Goal: Task Accomplishment & Management: Manage account settings

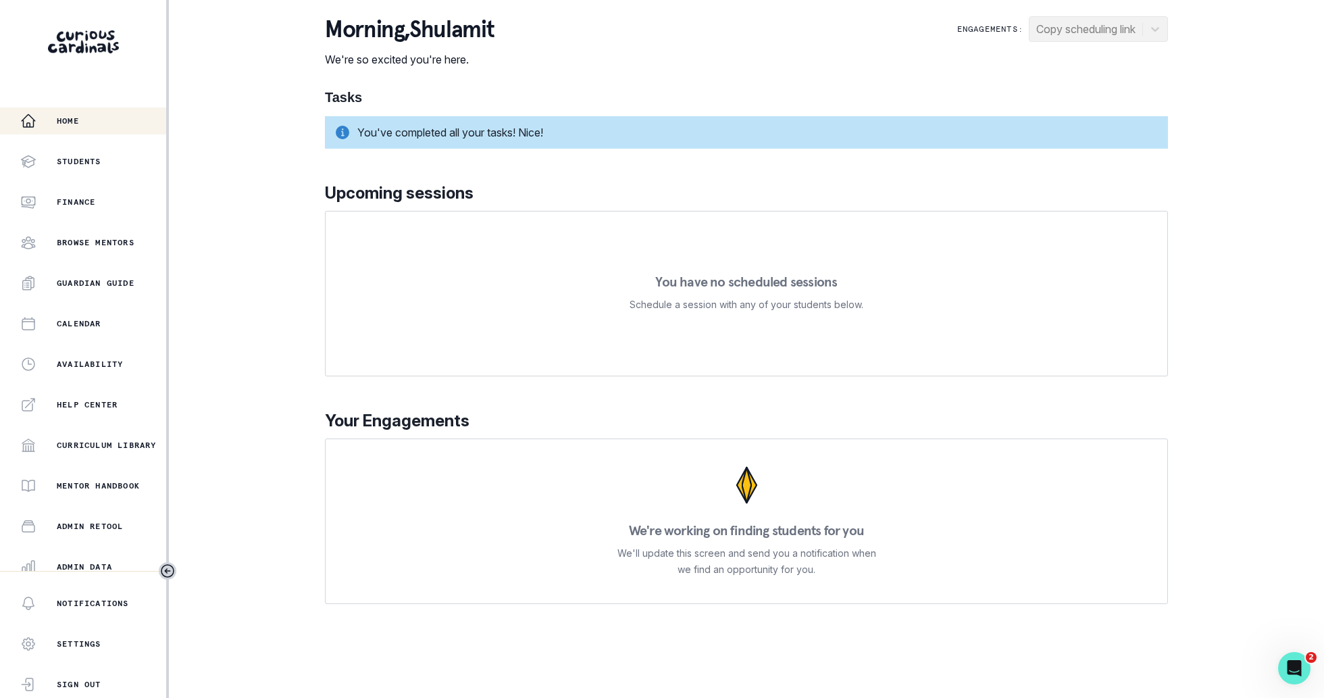
scroll to position [130, 0]
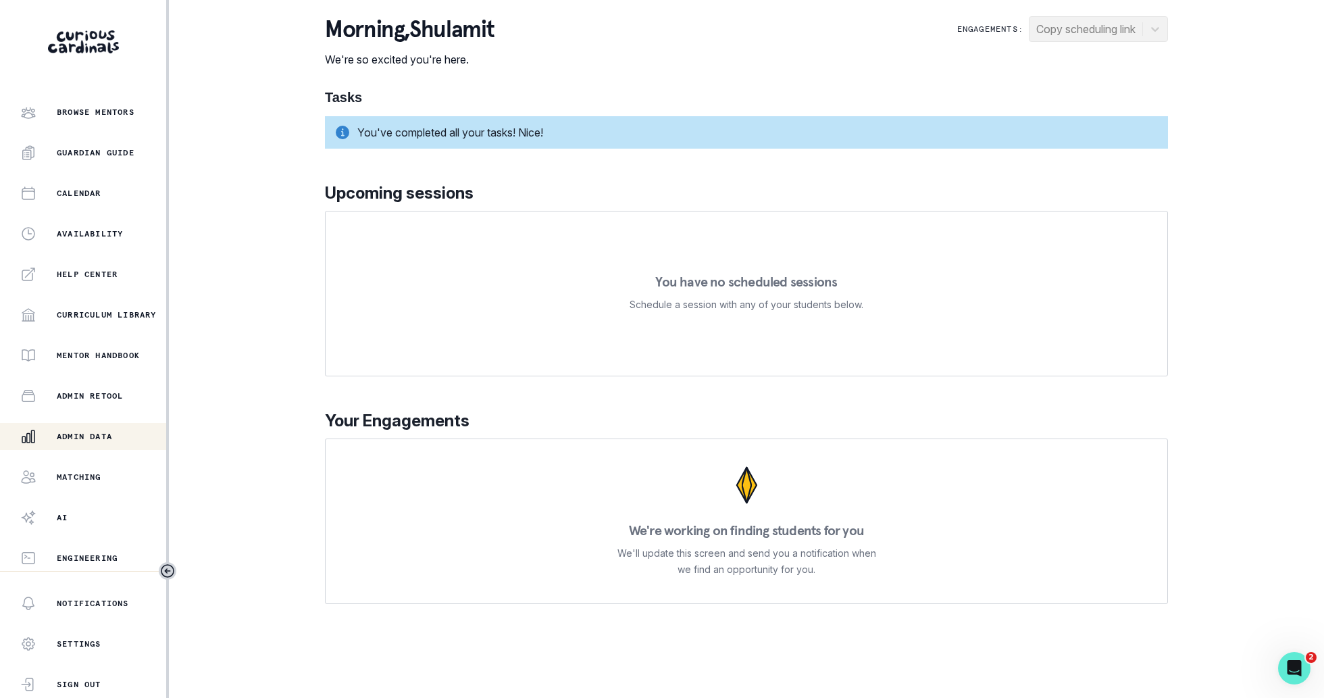
click at [100, 442] on div "Admin Data" at bounding box center [93, 436] width 146 height 16
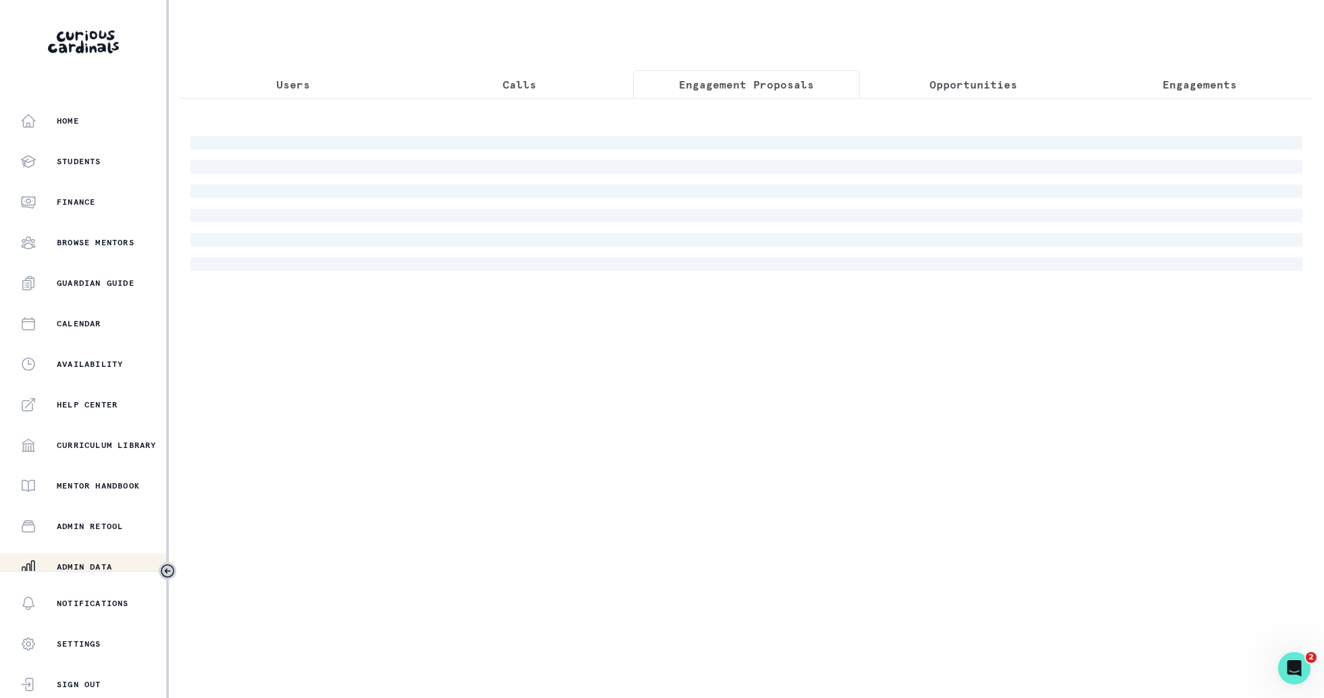
click at [783, 80] on p "Engagement Proposals" at bounding box center [746, 84] width 135 height 16
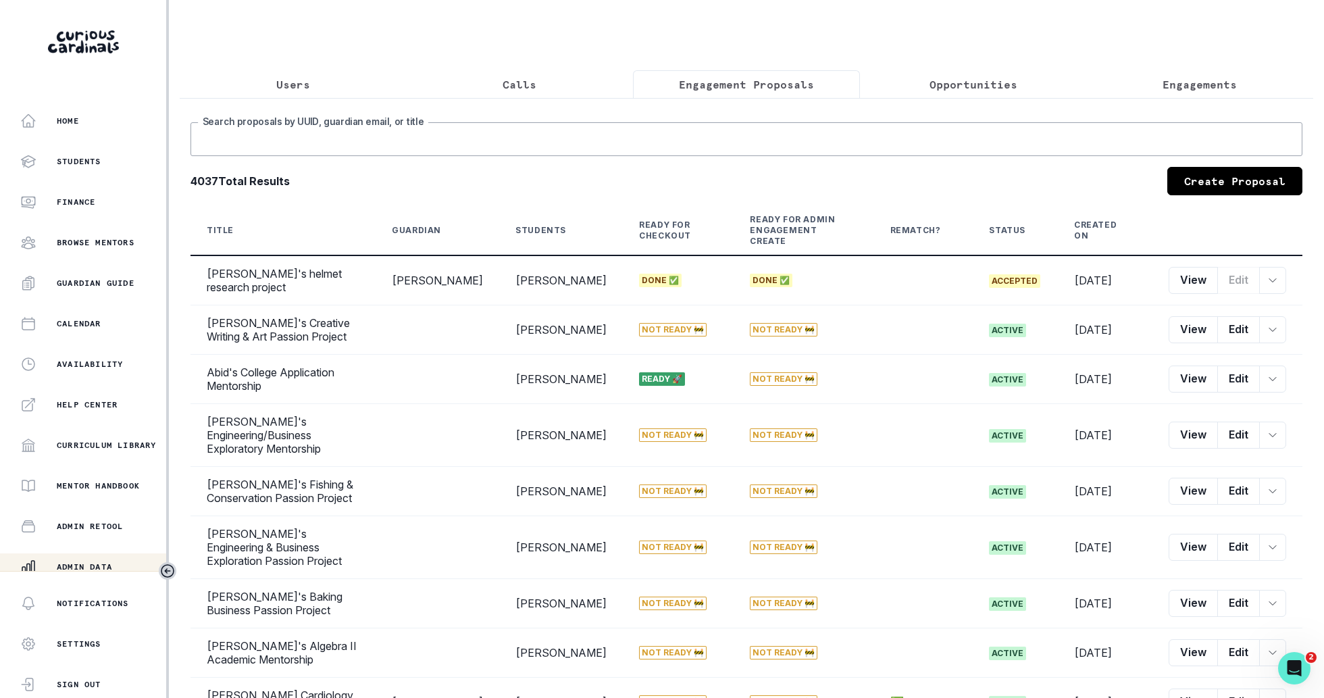
click at [749, 135] on input "Search proposals by UUID, guardian email, or title" at bounding box center [745, 139] width 1111 height 34
type input "[MEDICAL_DATA]"
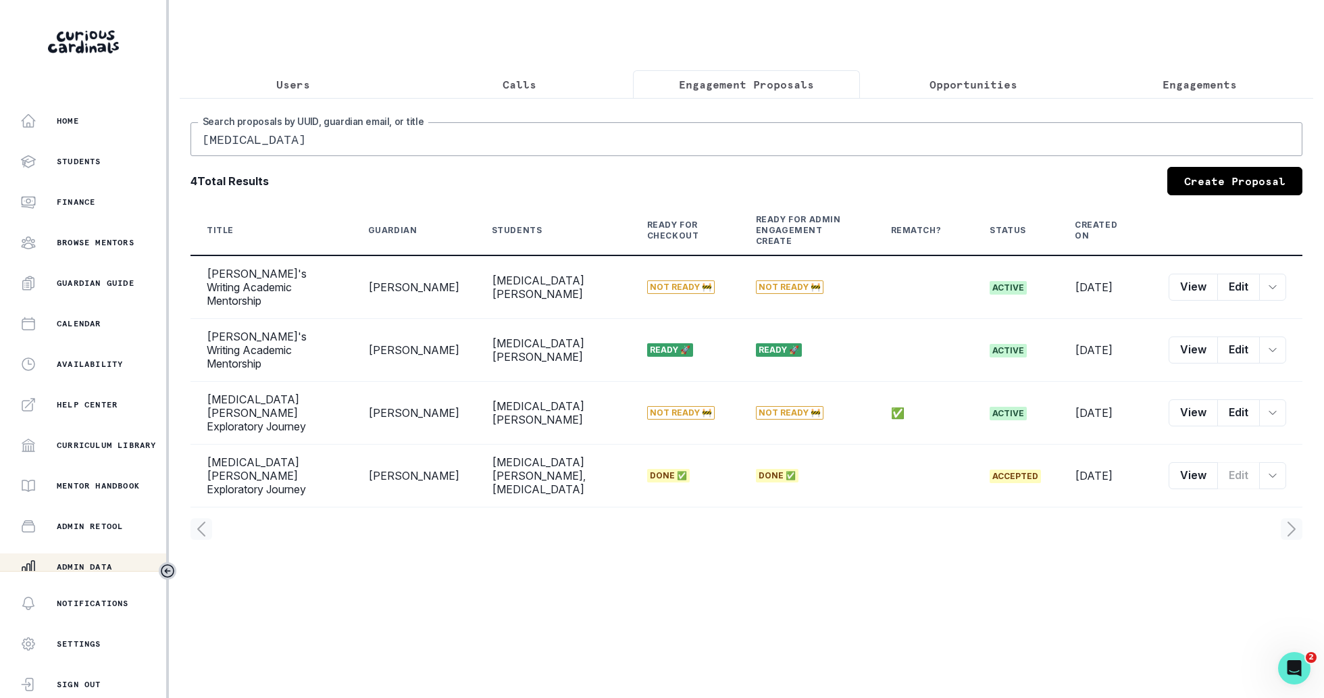
click at [1186, 86] on p "Engagements" at bounding box center [1199, 84] width 74 height 16
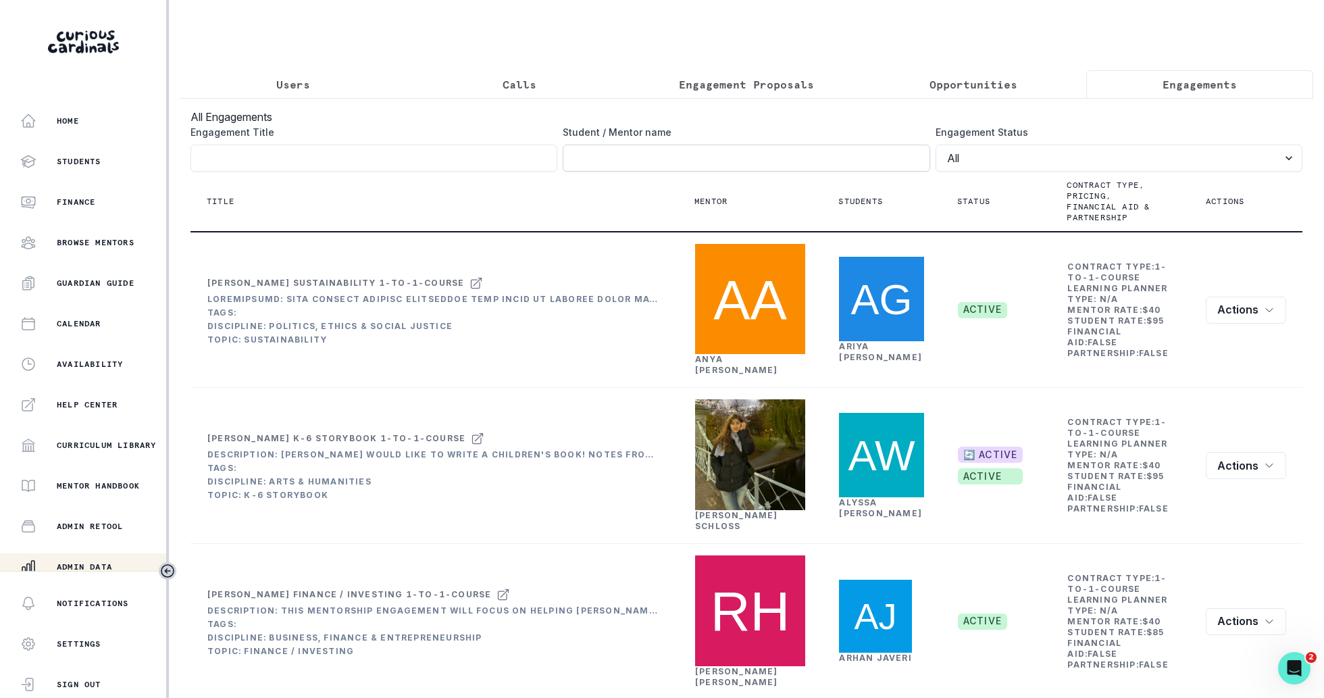
click at [804, 155] on input "Engagement Title" at bounding box center [745, 158] width 367 height 27
click button "submit" at bounding box center [0, 0] width 0 height 0
type input "[MEDICAL_DATA]"
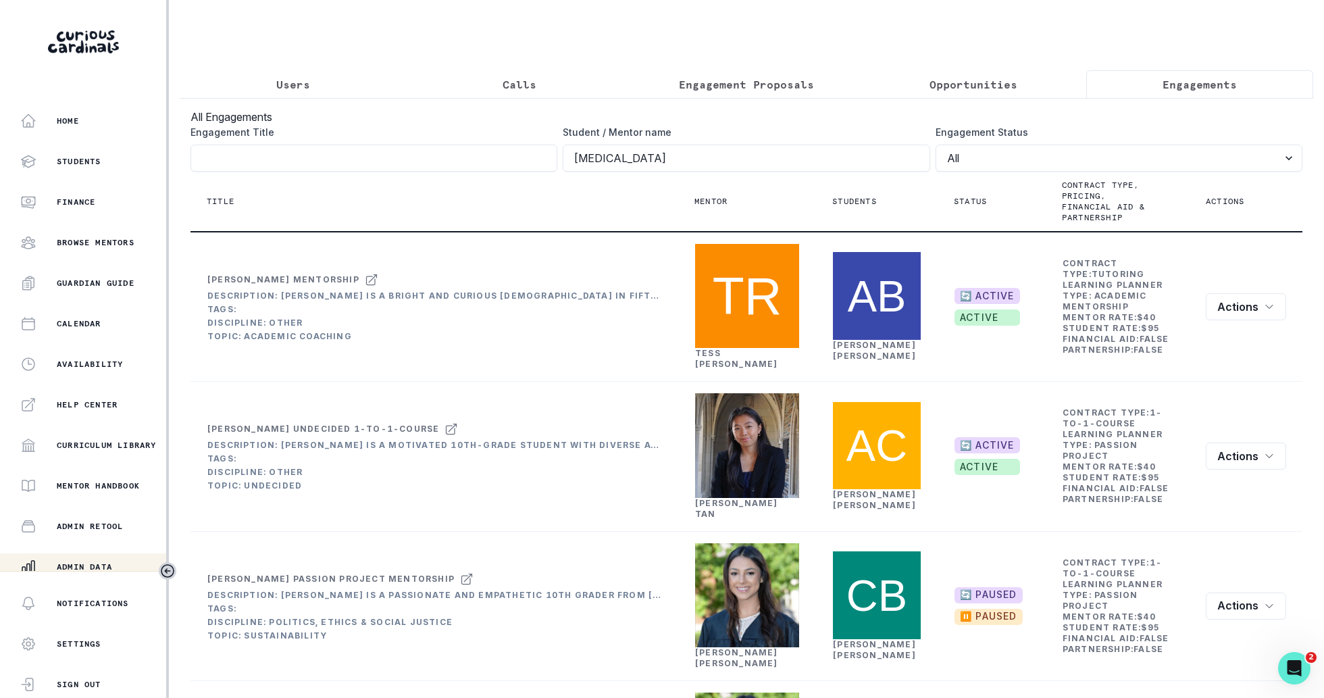
click at [792, 84] on p "Engagement Proposals" at bounding box center [746, 84] width 135 height 16
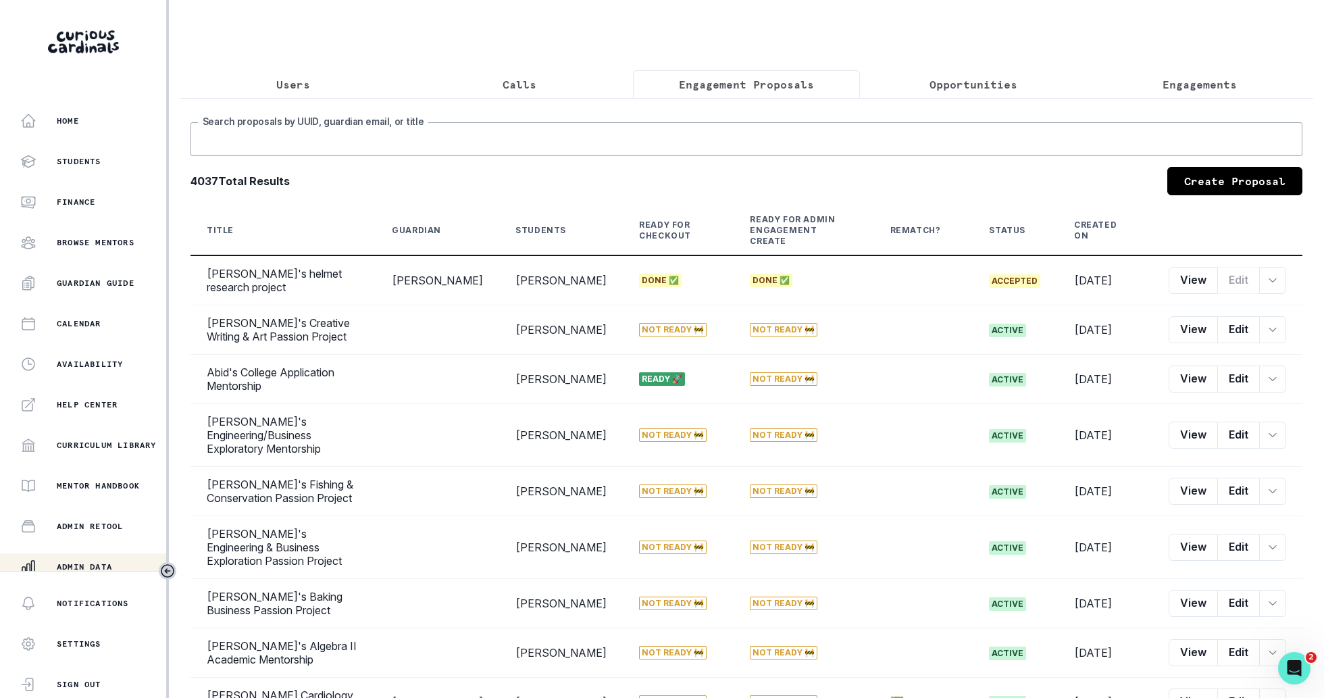
click at [791, 145] on input "Search proposals by UUID, guardian email, or title" at bounding box center [745, 139] width 1111 height 34
type input "[MEDICAL_DATA]"
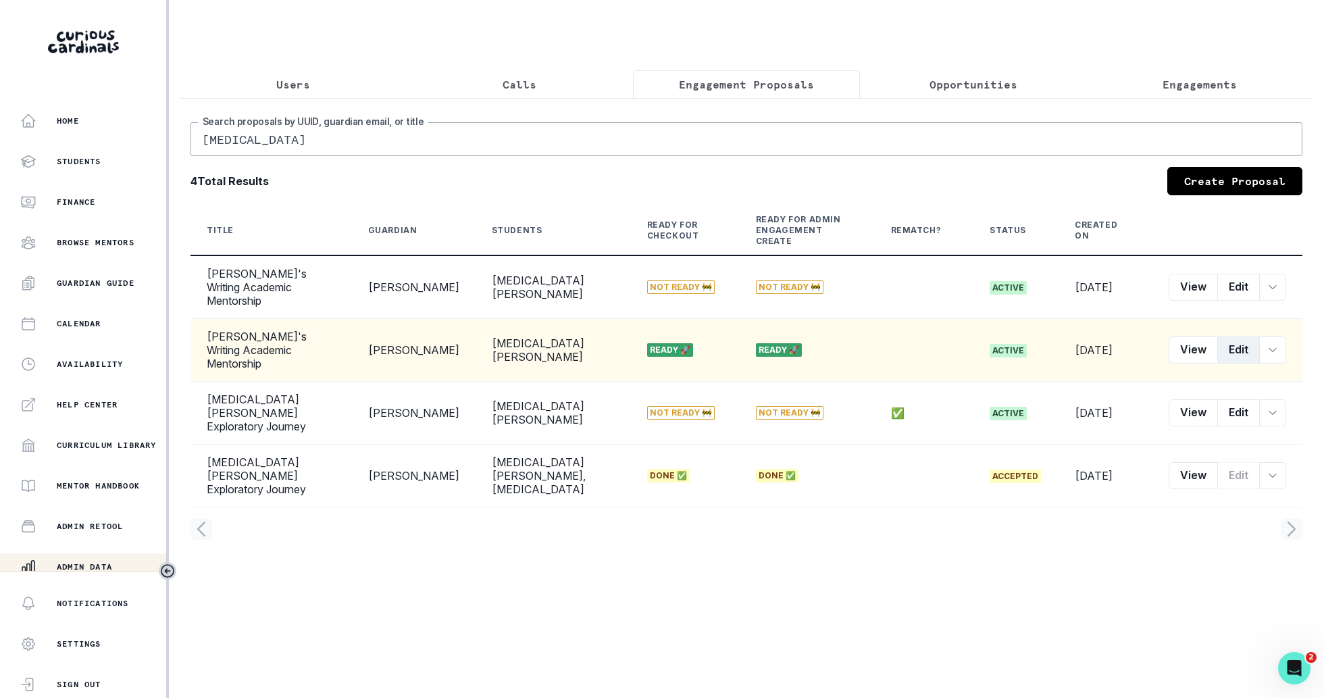
click at [1247, 336] on button "Edit" at bounding box center [1238, 349] width 43 height 27
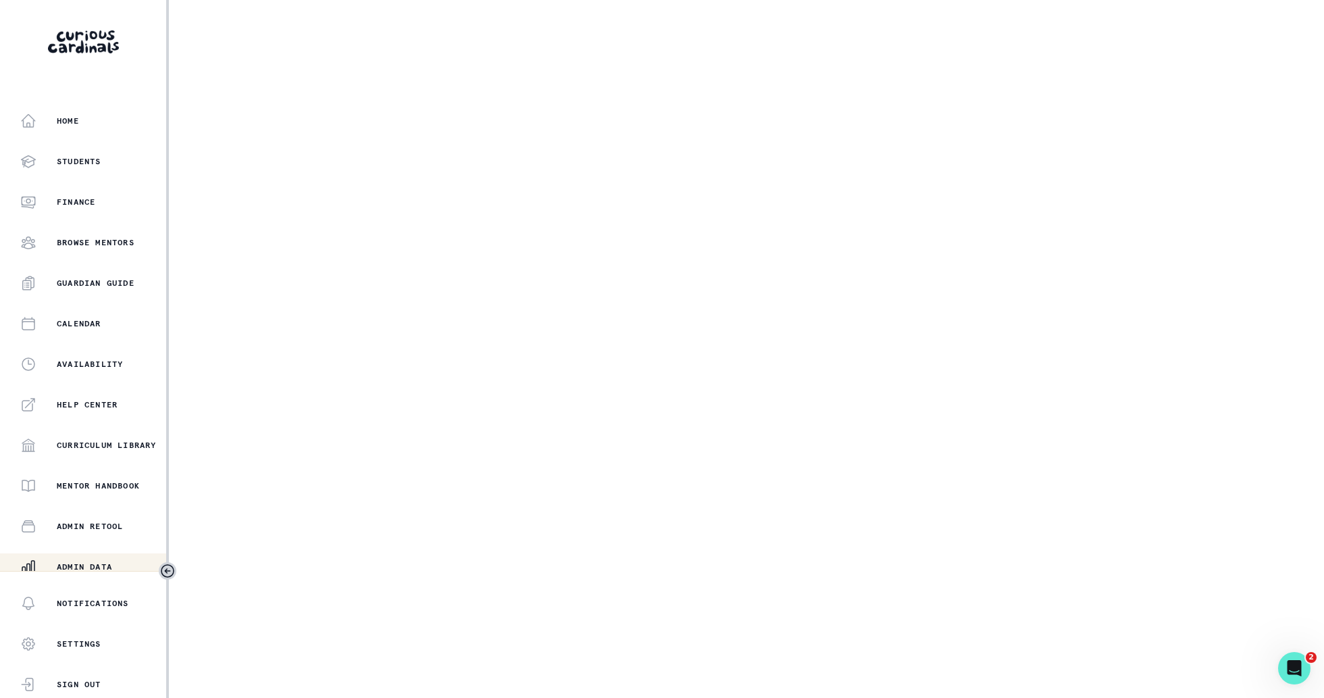
select select "6e9ed279-95f4-43f3-bb21-39f42ea6b77f"
select select "6a92626c-6211-4d23-b1bf-1b3424a9e5cc"
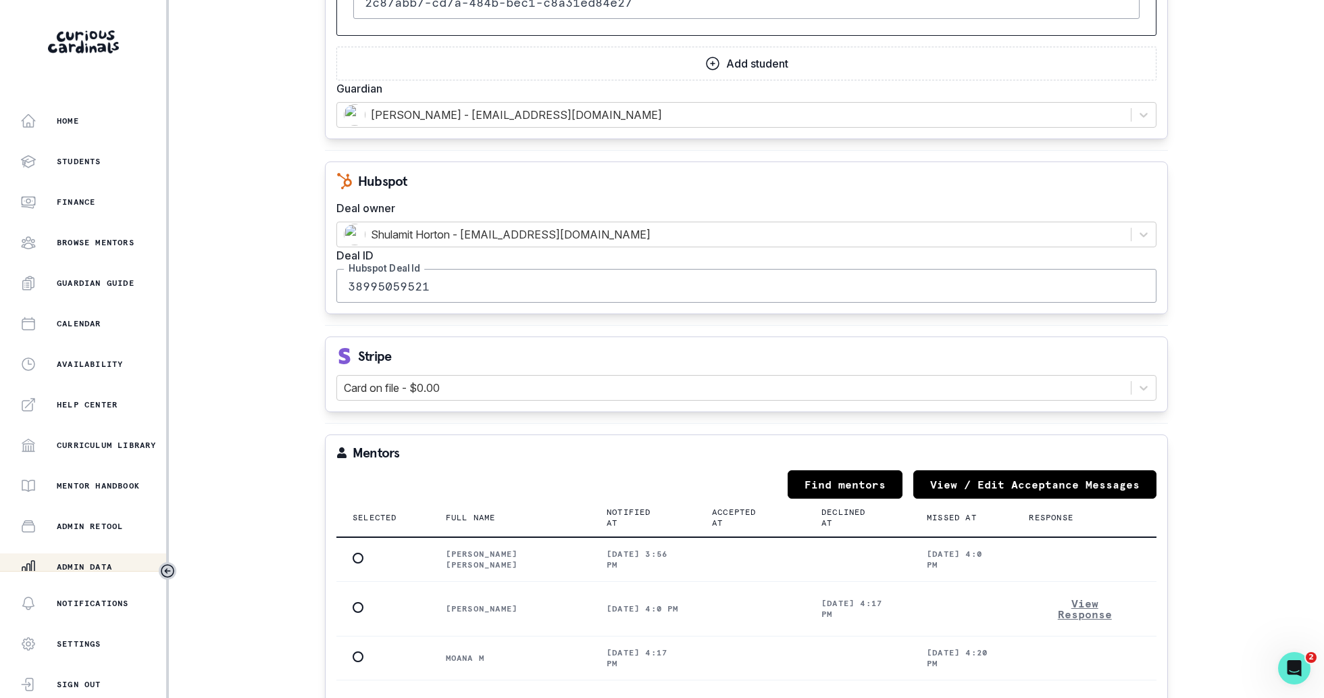
scroll to position [1600, 0]
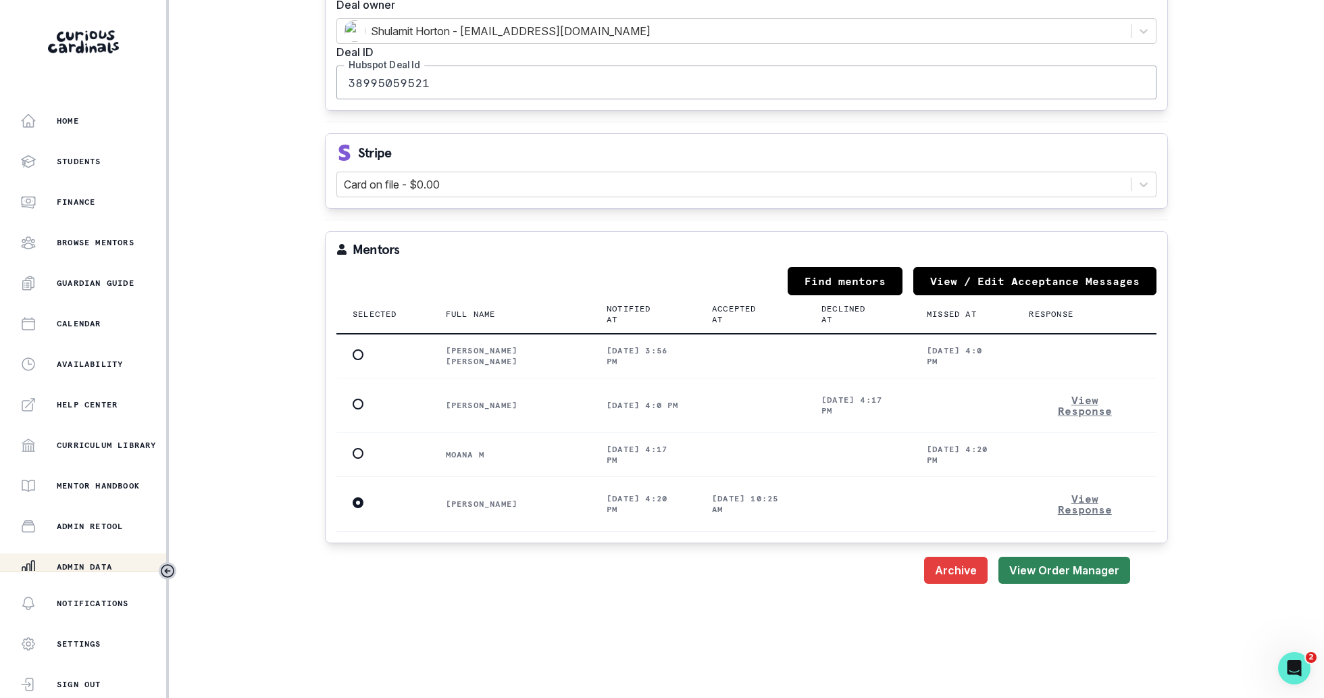
click at [1086, 556] on button "View Order Manager" at bounding box center [1064, 569] width 132 height 27
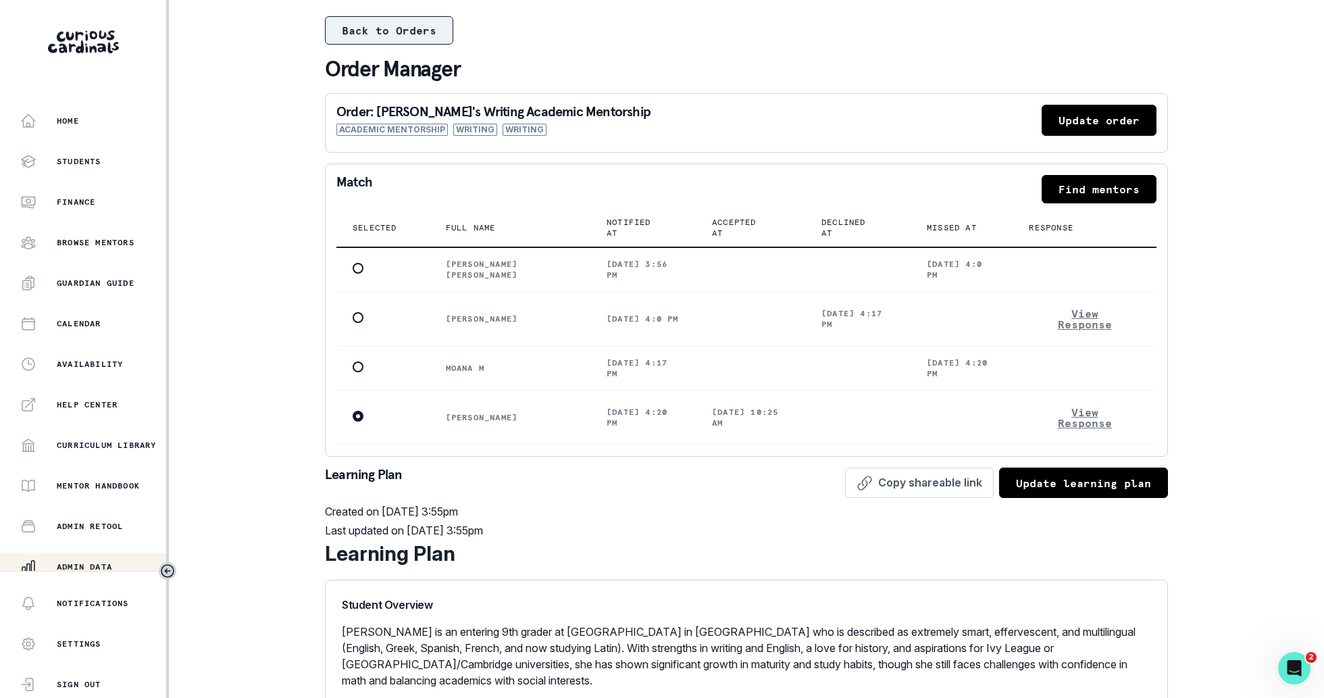
click at [374, 32] on button "Back to Orders" at bounding box center [389, 30] width 128 height 28
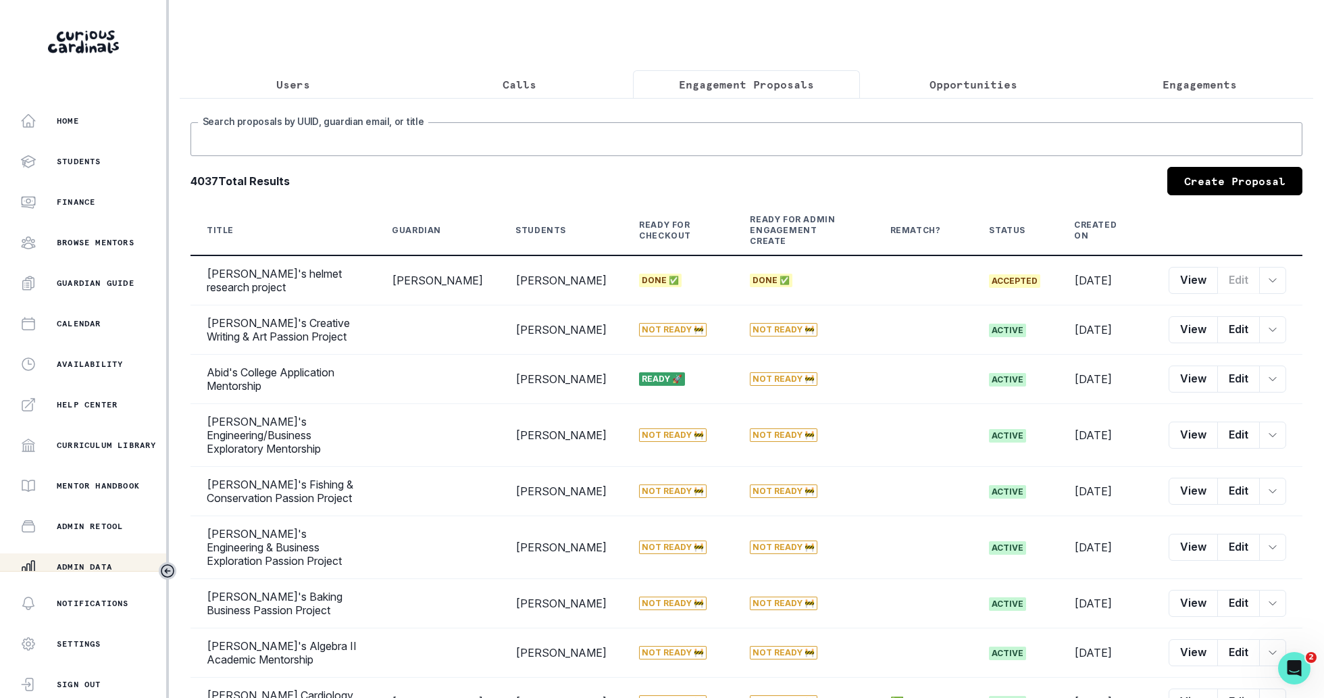
click at [510, 145] on input "Search proposals by UUID, guardian email, or title" at bounding box center [745, 139] width 1111 height 34
type input "[MEDICAL_DATA]"
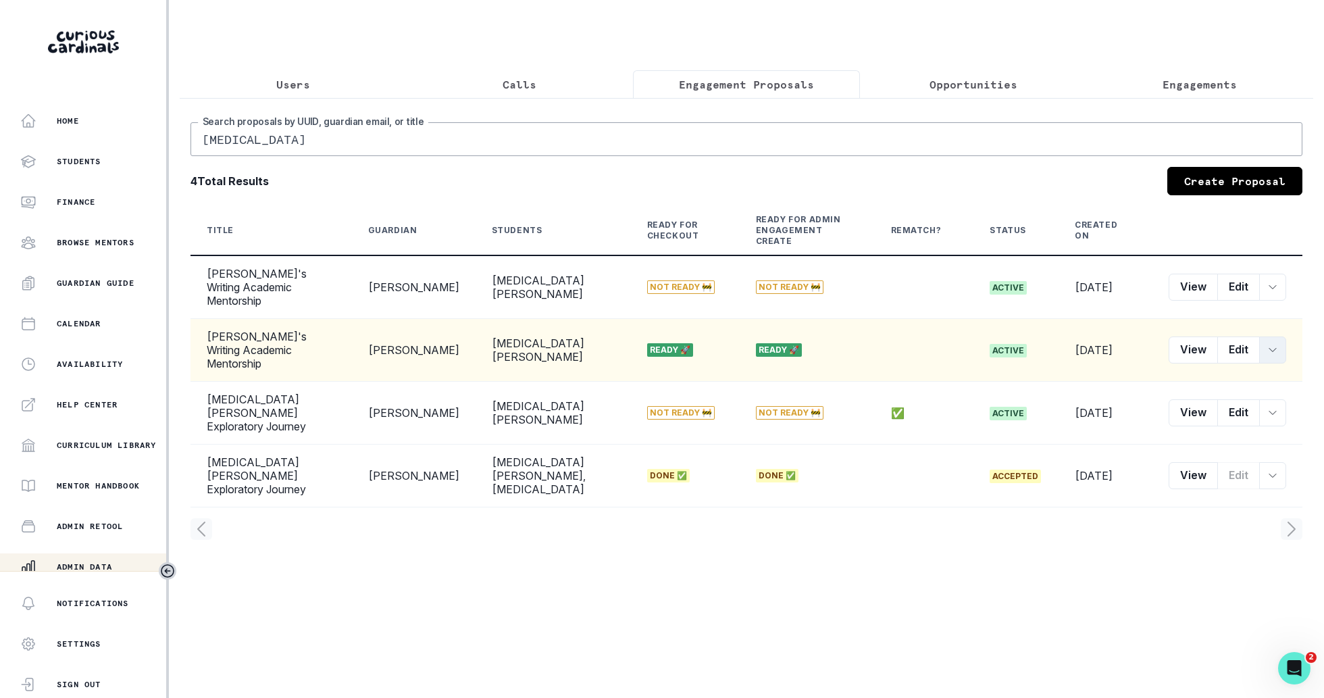
click at [1282, 336] on button "row menu" at bounding box center [1272, 349] width 27 height 27
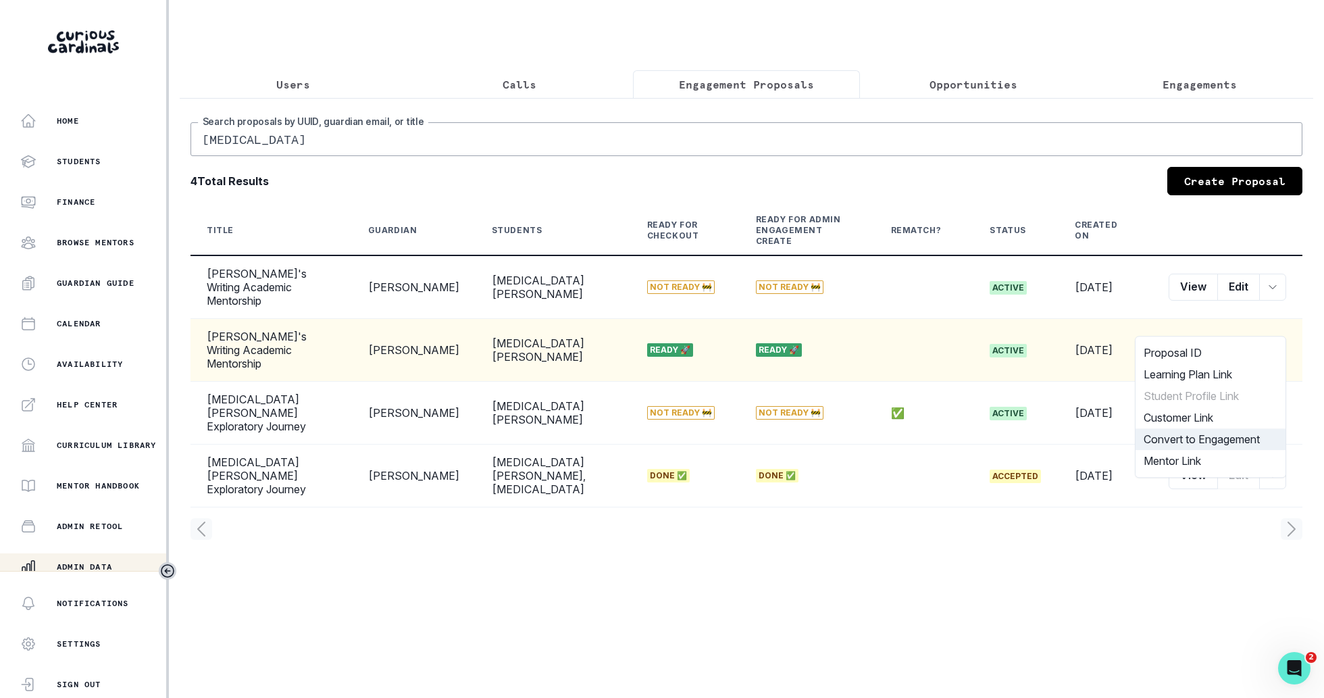
click at [1226, 434] on button "Convert to Engagement" at bounding box center [1210, 439] width 150 height 22
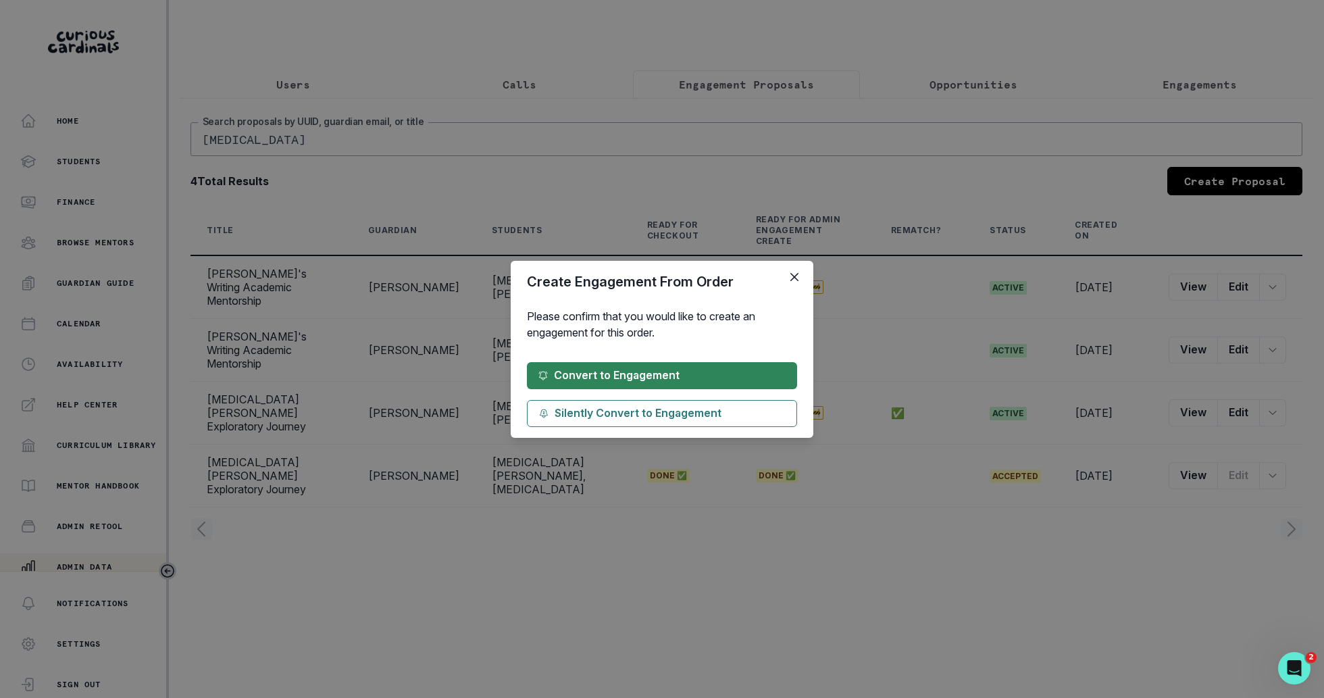
click at [691, 362] on button "Convert to Engagement" at bounding box center [662, 375] width 270 height 27
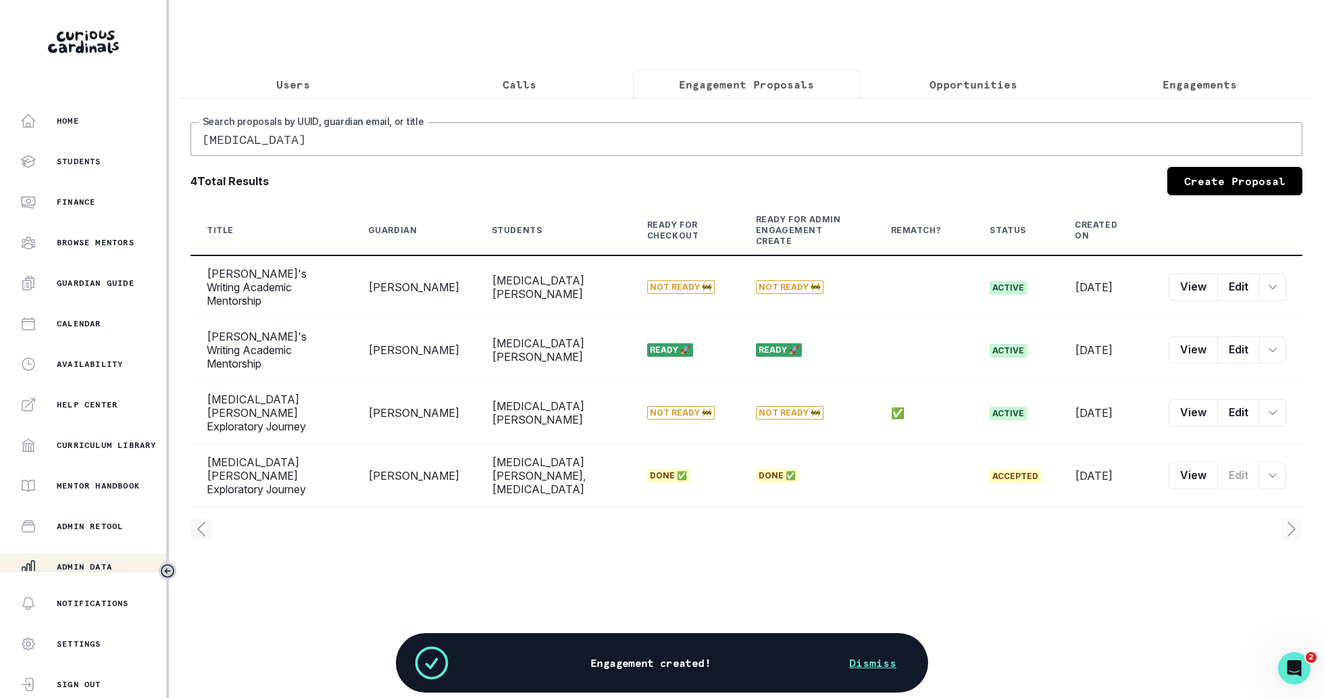
click at [1203, 75] on button "Engagements" at bounding box center [1199, 84] width 227 height 28
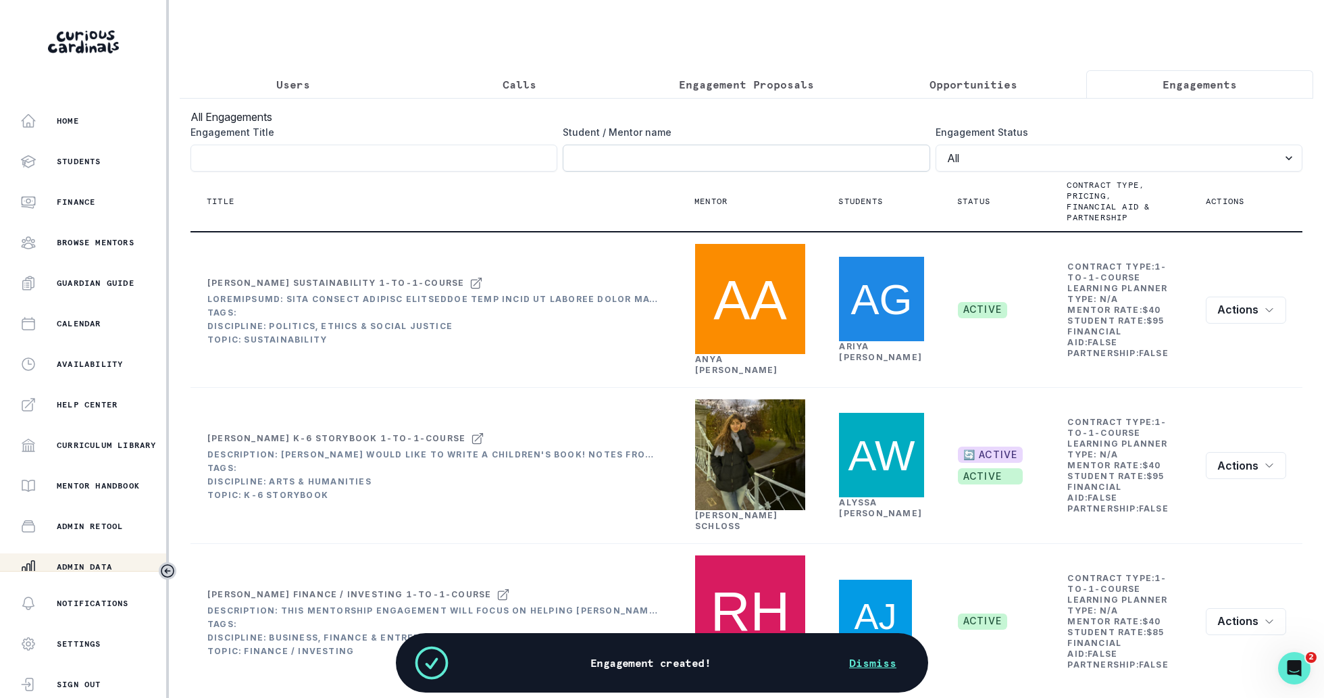
click at [744, 167] on input "Engagement Title" at bounding box center [745, 158] width 367 height 27
type input "[MEDICAL_DATA][PERSON_NAME]"
click button "submit" at bounding box center [0, 0] width 0 height 0
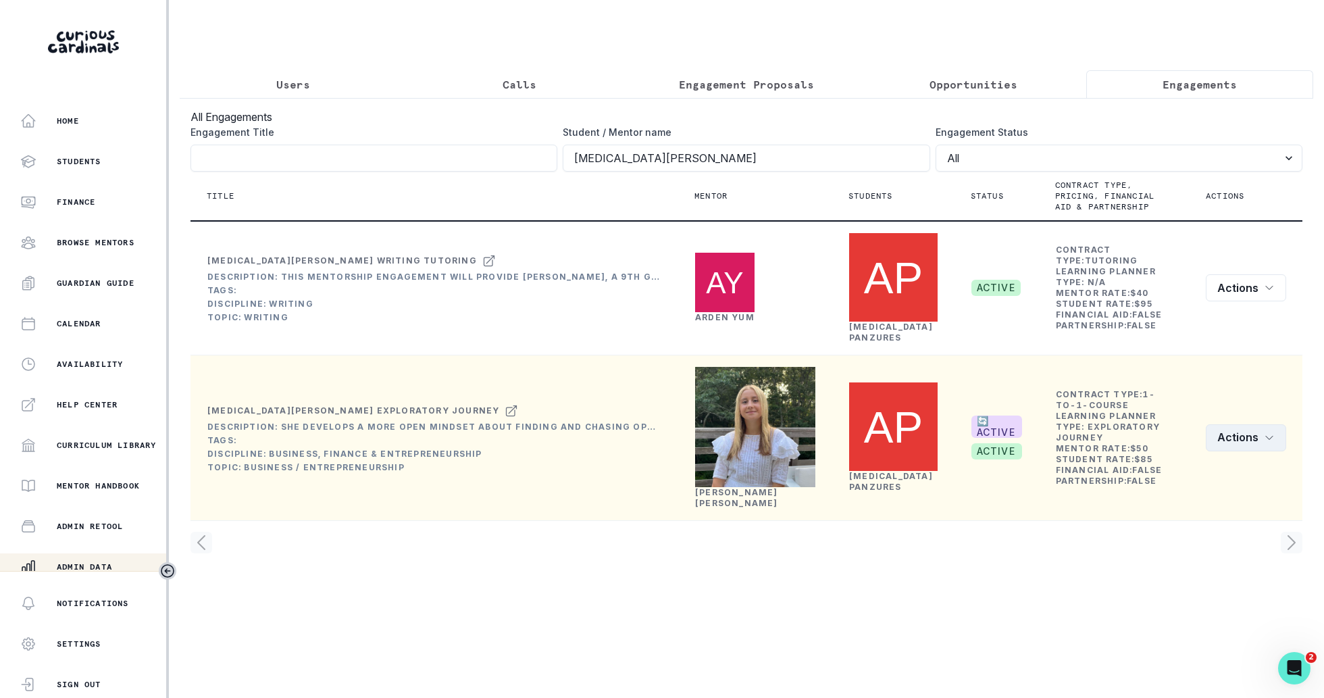
click at [1267, 432] on icon "row menu" at bounding box center [1268, 437] width 11 height 11
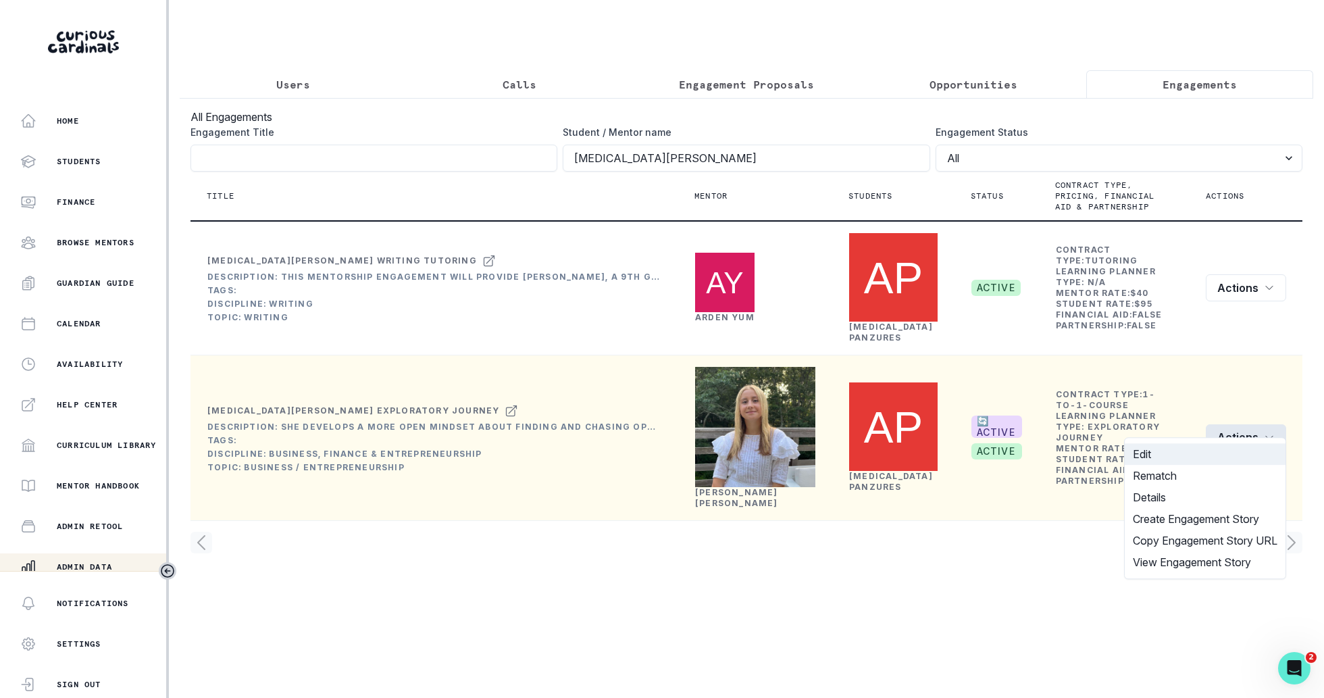
click at [1213, 448] on button "Edit" at bounding box center [1204, 454] width 161 height 22
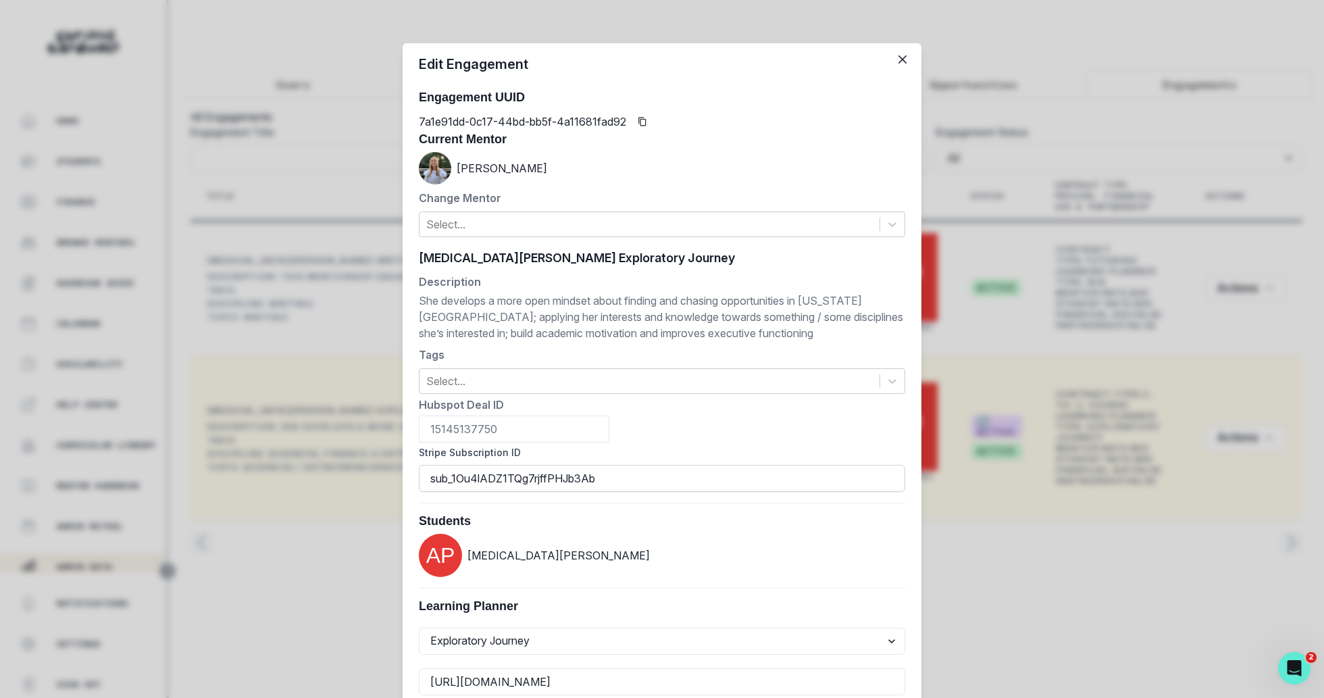
click at [711, 473] on input "sub_1Ou4lADZ1TQg7rjffPHJb3Ab" at bounding box center [662, 478] width 486 height 27
click at [1160, 308] on div "Edit Engagement Engagement UUID 7a1e91dd-0c17-44bd-bb5f-4a11681fad92 Current Me…" at bounding box center [662, 349] width 1324 height 698
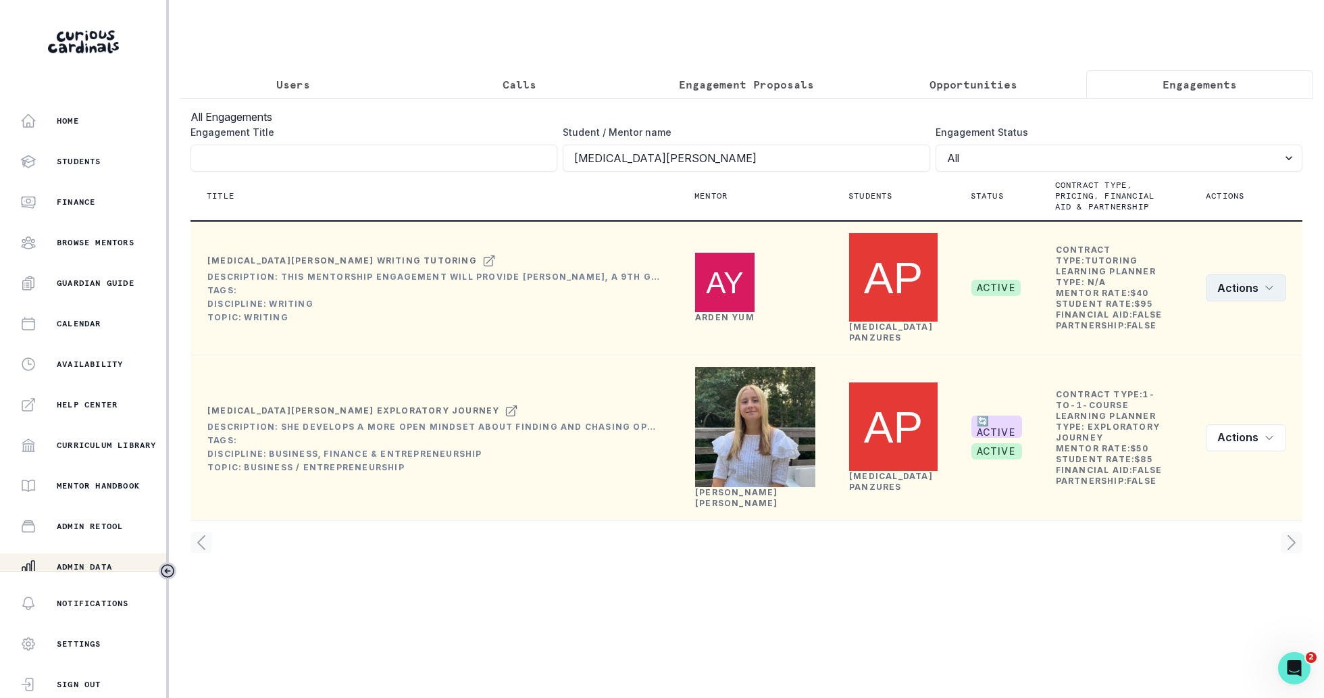
click at [1228, 274] on button "Actions" at bounding box center [1245, 287] width 80 height 27
click at [1170, 300] on div "Edit Rematch Details Create Engagement Story" at bounding box center [1209, 344] width 151 height 99
click at [1170, 303] on button "Edit" at bounding box center [1210, 312] width 150 height 22
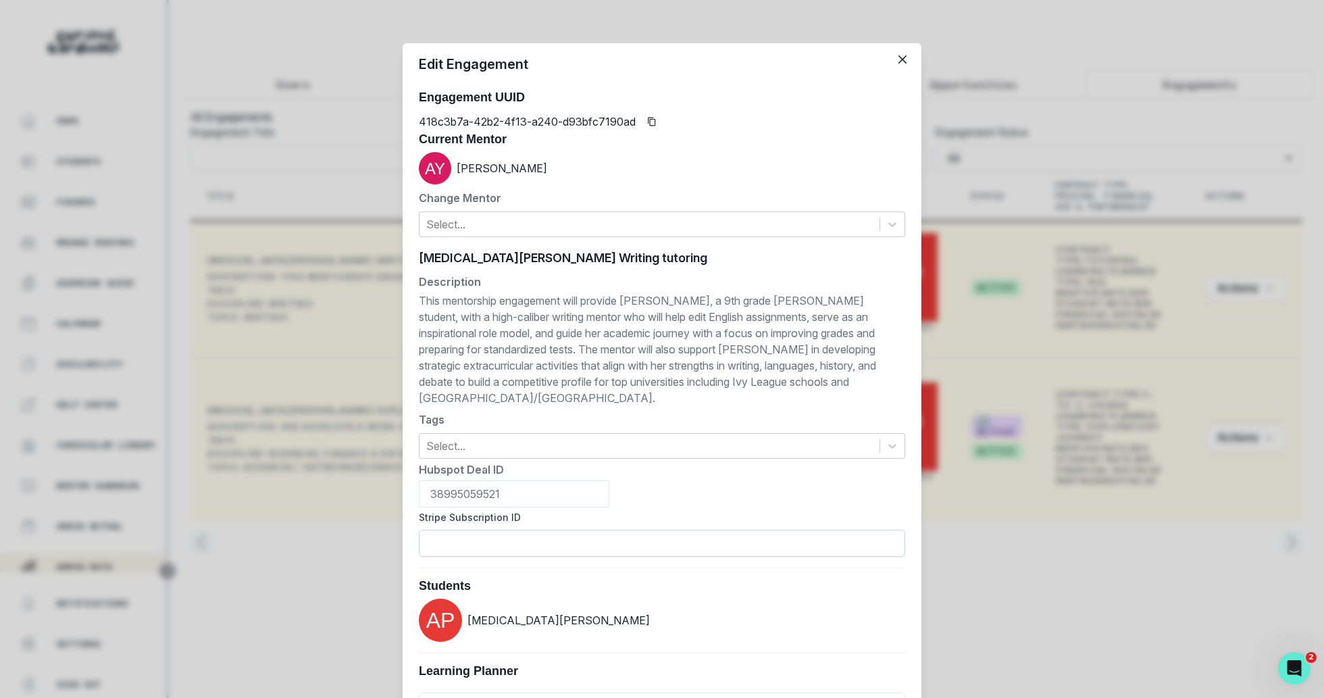
click at [732, 529] on input "Stripe Subscription ID" at bounding box center [662, 542] width 486 height 27
paste input "sub_1Ou4lADZ1TQg7rjffPHJb3Ab"
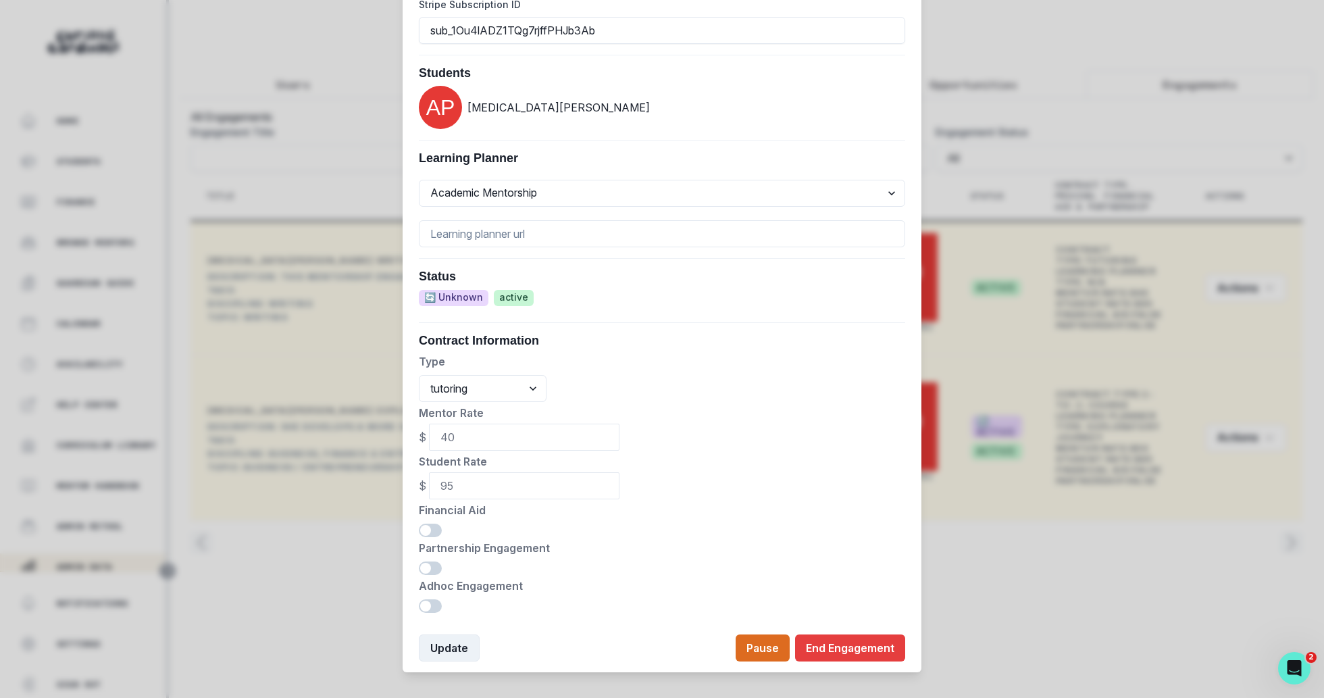
type input "sub_1Ou4lADZ1TQg7rjffPHJb3Ab"
click at [463, 634] on button "Update" at bounding box center [449, 647] width 61 height 27
